Goal: Task Accomplishment & Management: Use online tool/utility

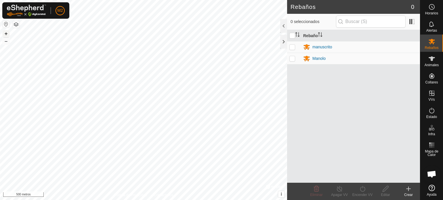
click at [3, 31] on button "+" at bounding box center [6, 33] width 7 height 7
click at [6, 33] on font "+" at bounding box center [6, 34] width 3 height 6
click at [294, 47] on p-checkbox at bounding box center [293, 47] width 6 height 5
checkbox input "true"
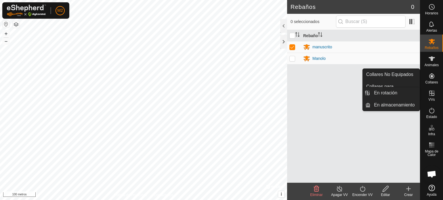
click at [430, 92] on icon at bounding box center [432, 93] width 5 height 5
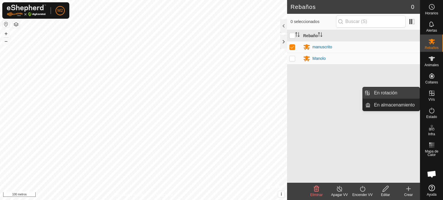
click at [401, 91] on link "En rotación" at bounding box center [395, 93] width 49 height 12
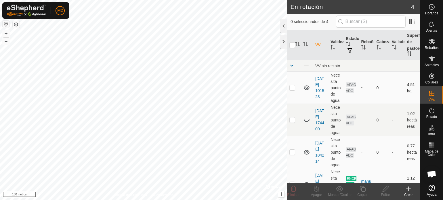
click at [293, 89] on p-checkbox at bounding box center [293, 87] width 6 height 5
checkbox input "true"
click at [389, 188] on icon at bounding box center [385, 188] width 7 height 7
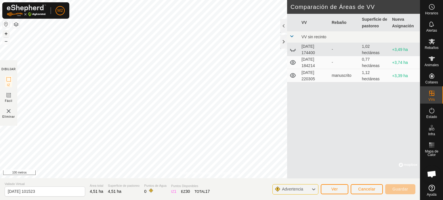
click at [6, 34] on font "+" at bounding box center [6, 34] width 3 height 6
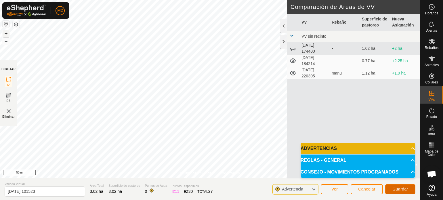
click at [400, 187] on span "Guardar" at bounding box center [401, 189] width 16 height 5
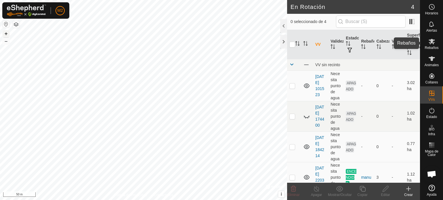
click at [433, 48] on span "Rebaños" at bounding box center [432, 47] width 14 height 3
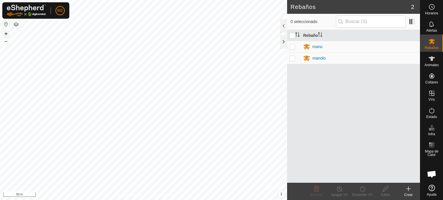
click at [293, 47] on p-checkbox at bounding box center [293, 46] width 6 height 5
checkbox input "true"
click at [338, 187] on icon at bounding box center [339, 188] width 7 height 7
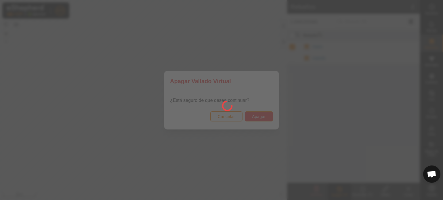
click at [265, 115] on span "Apagar" at bounding box center [259, 116] width 14 height 5
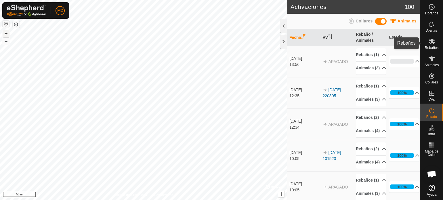
click at [437, 48] on span "Rebaños" at bounding box center [432, 47] width 14 height 3
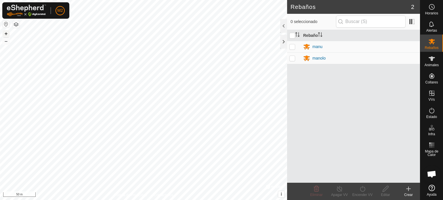
click at [292, 45] on p-checkbox at bounding box center [293, 46] width 6 height 5
checkbox input "true"
click at [292, 56] on p-checkbox at bounding box center [293, 58] width 6 height 5
checkbox input "true"
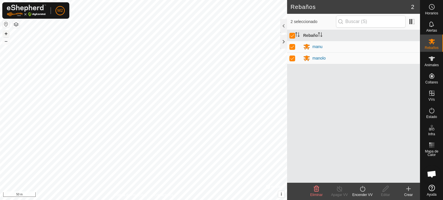
click at [362, 189] on icon at bounding box center [362, 188] width 7 height 7
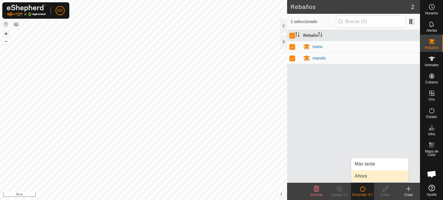
click at [366, 175] on link "Ahora" at bounding box center [380, 176] width 57 height 12
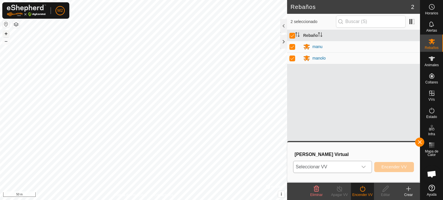
click at [365, 167] on icon "dropdown trigger" at bounding box center [364, 167] width 5 height 5
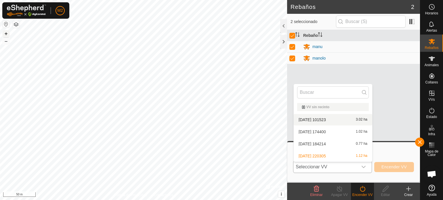
click at [327, 117] on li "2025-08-29 101523 3.02 ha" at bounding box center [333, 120] width 79 height 12
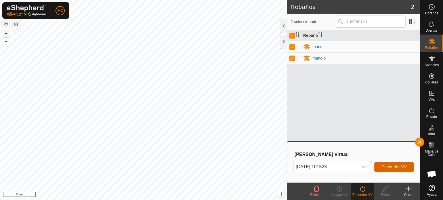
click at [390, 165] on span "Encender VV" at bounding box center [394, 167] width 25 height 5
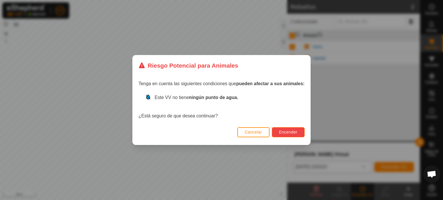
click at [295, 128] on button "Encender" at bounding box center [288, 132] width 33 height 10
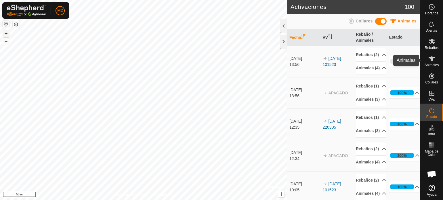
click at [434, 61] on icon at bounding box center [432, 58] width 7 height 7
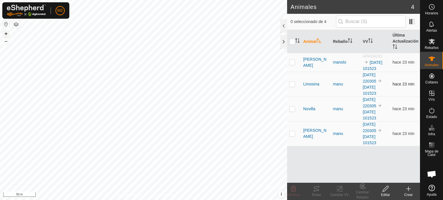
click at [293, 83] on p-checkbox at bounding box center [293, 84] width 6 height 5
checkbox input "true"
click at [317, 190] on icon at bounding box center [316, 189] width 5 height 5
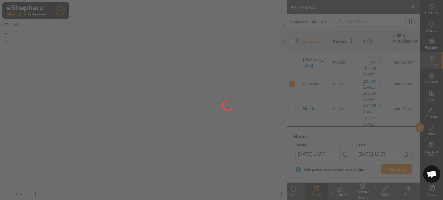
click at [398, 167] on div at bounding box center [221, 100] width 443 height 200
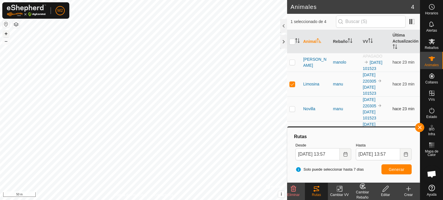
click at [293, 108] on p-checkbox at bounding box center [293, 109] width 6 height 5
checkbox input "true"
click at [400, 168] on span "Generar" at bounding box center [397, 169] width 16 height 5
drag, startPoint x: 348, startPoint y: 113, endPoint x: 350, endPoint y: 100, distance: 13.2
click at [350, 100] on td "manu" at bounding box center [346, 108] width 30 height 25
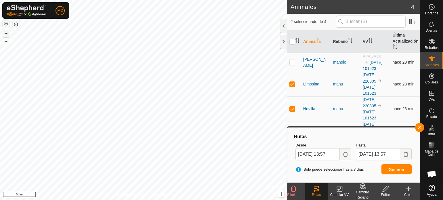
click at [291, 62] on p-checkbox at bounding box center [293, 62] width 6 height 5
checkbox input "true"
click at [403, 169] on span "Generar" at bounding box center [397, 169] width 16 height 5
click at [421, 126] on button "button" at bounding box center [419, 127] width 9 height 9
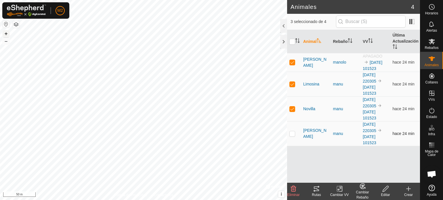
click at [290, 130] on td at bounding box center [294, 133] width 14 height 25
checkbox input "true"
click at [315, 188] on icon at bounding box center [316, 189] width 5 height 5
